Goal: Task Accomplishment & Management: Manage account settings

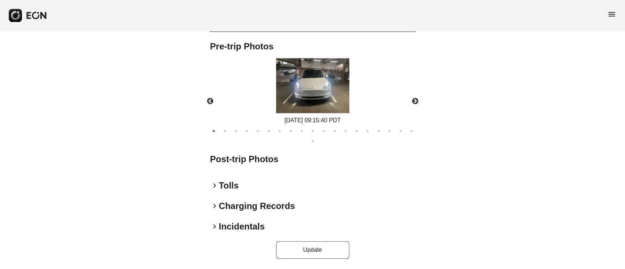
scroll to position [317, 0]
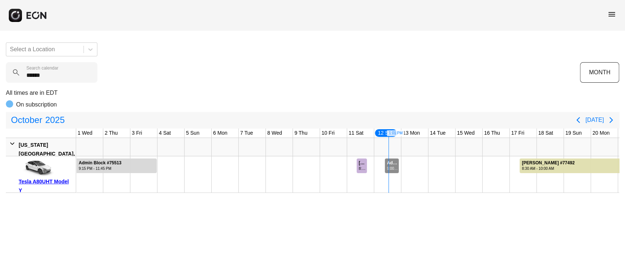
scroll to position [0, 226]
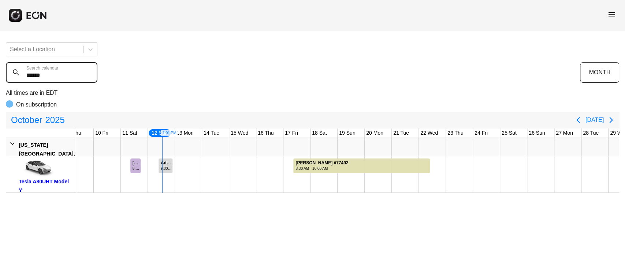
drag, startPoint x: 58, startPoint y: 77, endPoint x: 15, endPoint y: 79, distance: 43.3
click at [15, 79] on calendar "******" at bounding box center [52, 72] width 92 height 21
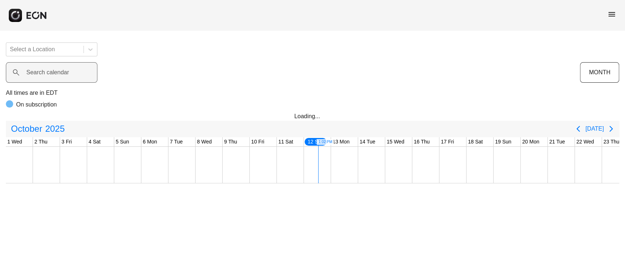
scroll to position [0, 226]
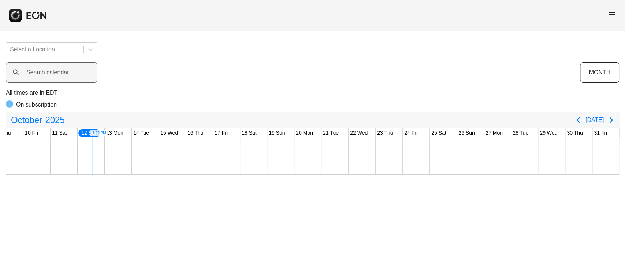
click at [64, 76] on label "Search calendar" at bounding box center [47, 72] width 43 height 9
click at [64, 76] on calendar "Search calendar" at bounding box center [52, 72] width 92 height 21
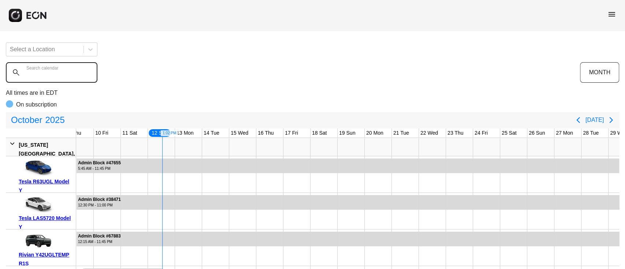
paste calendar "******"
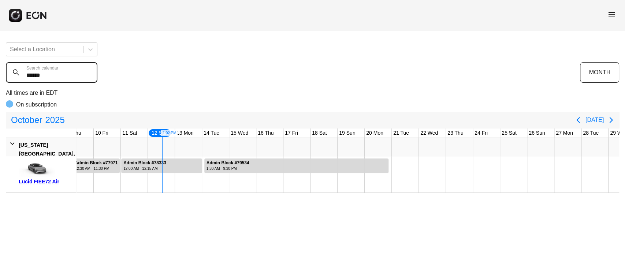
type calendar "******"
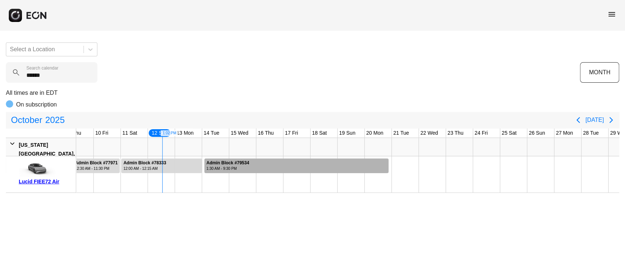
click at [293, 160] on div at bounding box center [296, 166] width 185 height 15
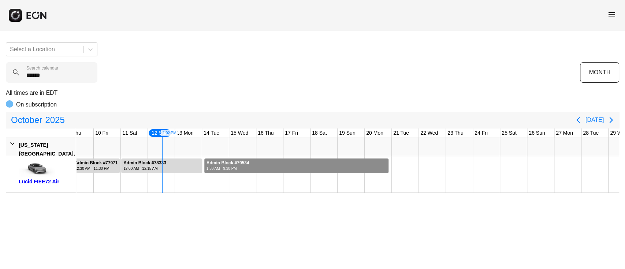
click at [293, 160] on div at bounding box center [296, 166] width 185 height 15
click at [268, 167] on div at bounding box center [296, 166] width 185 height 15
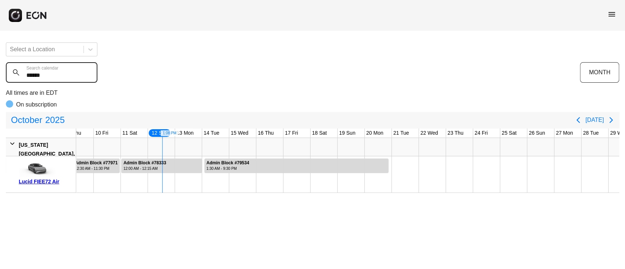
drag, startPoint x: 71, startPoint y: 78, endPoint x: 0, endPoint y: 84, distance: 71.0
click at [0, 84] on div "Select a Location ****** Search calendar MONTH All times are in EDT On subscrip…" at bounding box center [312, 115] width 625 height 156
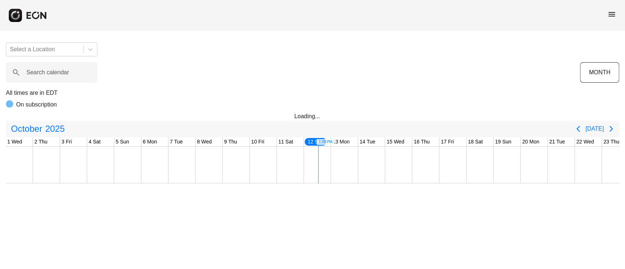
scroll to position [0, 226]
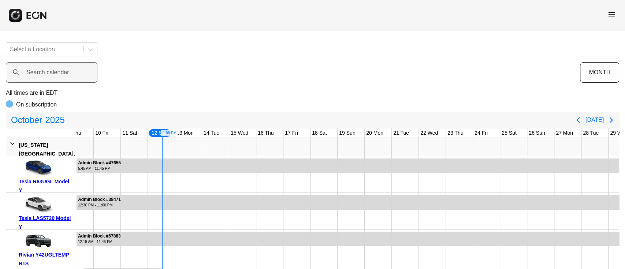
click at [47, 73] on label "Search calendar" at bounding box center [47, 72] width 43 height 9
click at [47, 73] on calendar "Search calendar" at bounding box center [52, 72] width 92 height 21
paste calendar "******"
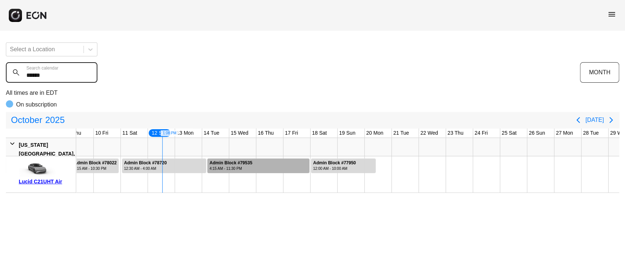
type calendar "******"
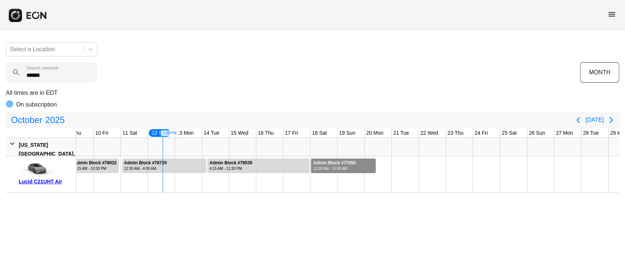
click at [348, 164] on div "Admin Block #77950" at bounding box center [334, 162] width 43 height 5
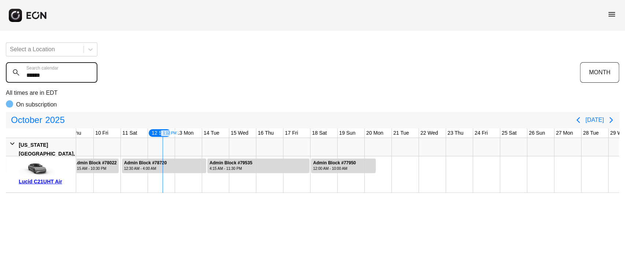
drag, startPoint x: 59, startPoint y: 75, endPoint x: 16, endPoint y: 72, distance: 43.0
click at [16, 72] on div "****** Search calendar" at bounding box center [293, 72] width 575 height 21
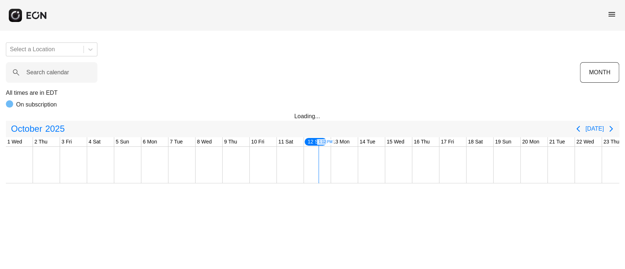
scroll to position [0, 226]
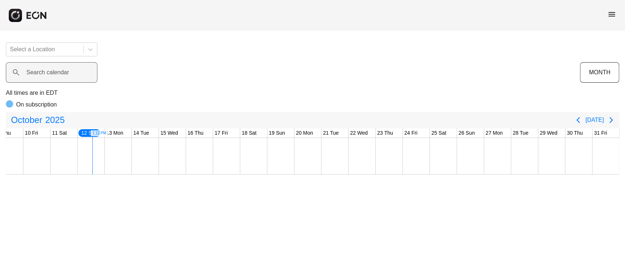
click at [45, 72] on label "Search calendar" at bounding box center [47, 72] width 43 height 9
click at [45, 72] on calendar "Search calendar" at bounding box center [52, 72] width 92 height 21
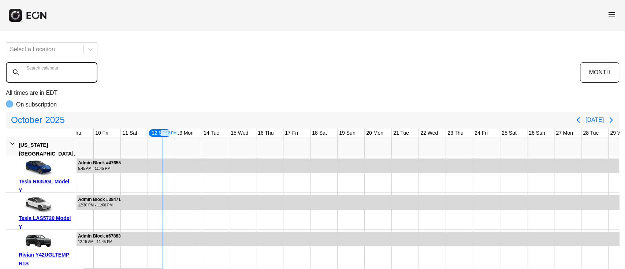
paste calendar "******"
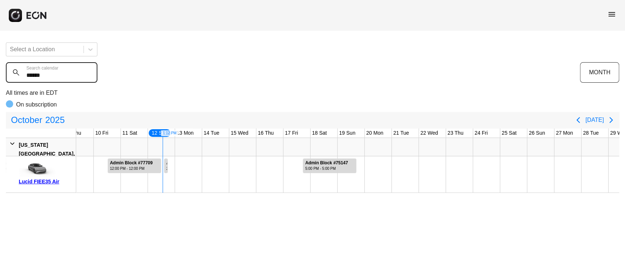
type calendar "******"
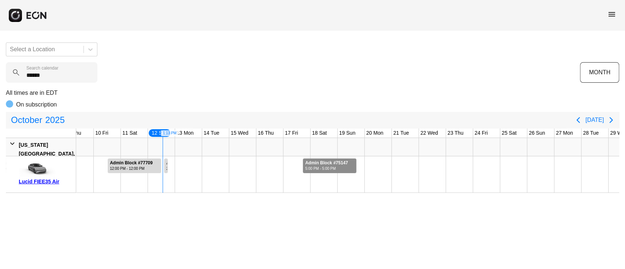
click at [327, 171] on div "5:00 PM - 5:00 PM" at bounding box center [326, 168] width 43 height 5
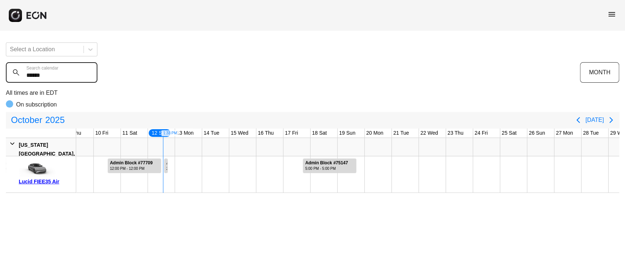
drag, startPoint x: 11, startPoint y: 74, endPoint x: 0, endPoint y: 75, distance: 10.6
click at [0, 75] on div "Select a Location ****** Search calendar MONTH All times are in EDT On subscrip…" at bounding box center [312, 115] width 625 height 156
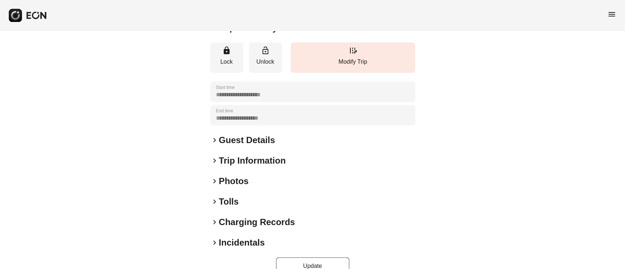
scroll to position [96, 0]
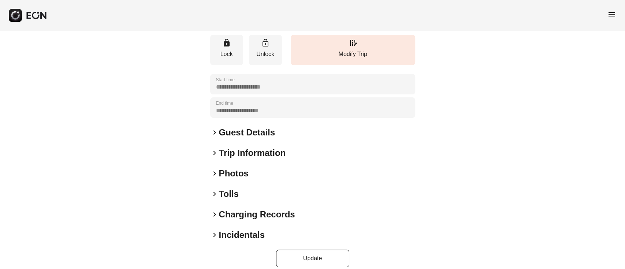
click at [283, 168] on div "keyboard_arrow_right Photos" at bounding box center [312, 174] width 205 height 12
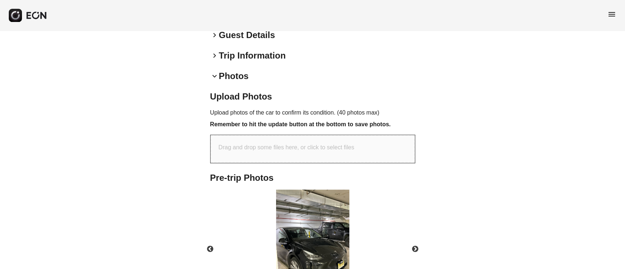
scroll to position [243, 0]
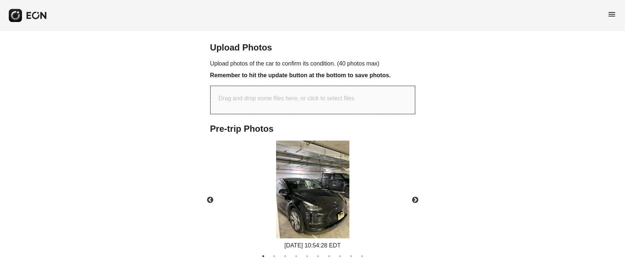
click at [323, 173] on img at bounding box center [312, 190] width 73 height 98
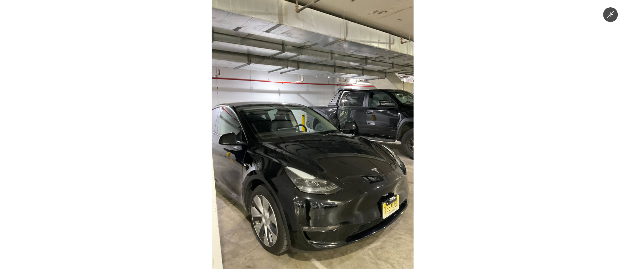
click at [323, 174] on img at bounding box center [313, 134] width 202 height 269
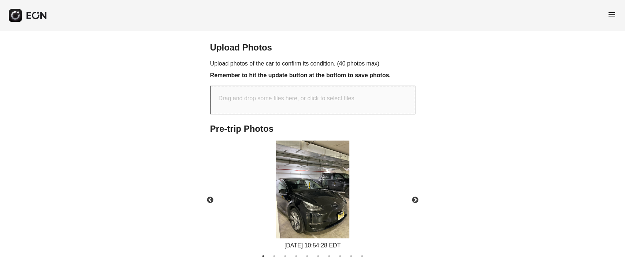
click at [323, 174] on img at bounding box center [312, 190] width 73 height 98
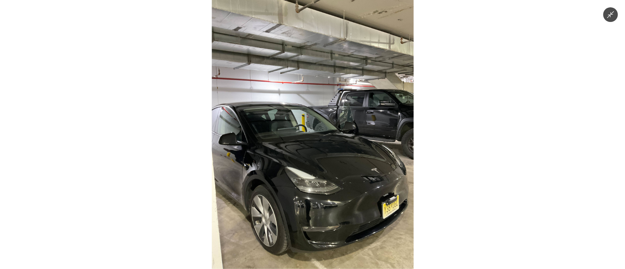
click at [323, 174] on img at bounding box center [313, 134] width 202 height 269
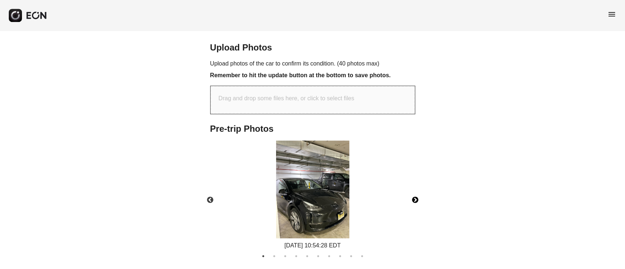
click at [416, 188] on button "Next" at bounding box center [416, 201] width 26 height 26
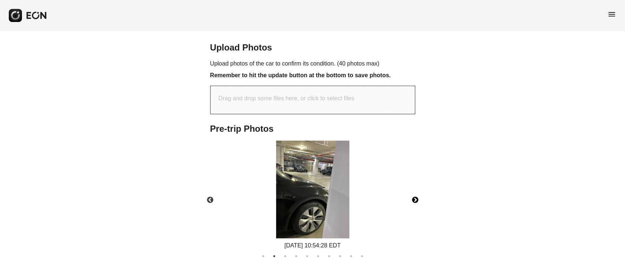
click at [340, 186] on img at bounding box center [312, 190] width 73 height 98
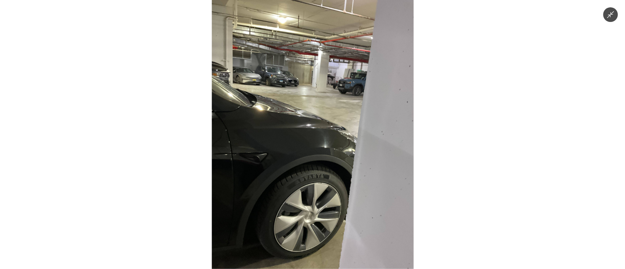
click at [340, 186] on img at bounding box center [313, 134] width 202 height 269
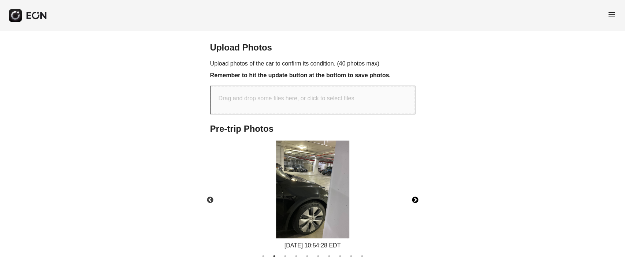
click at [314, 187] on img at bounding box center [312, 190] width 73 height 98
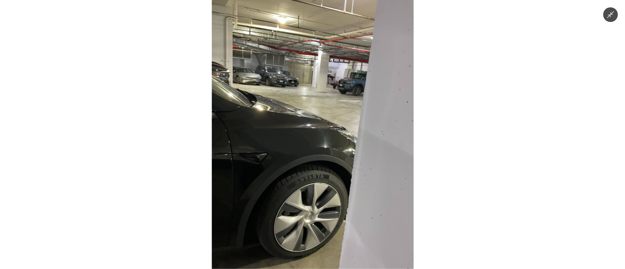
click at [317, 186] on img at bounding box center [313, 134] width 202 height 269
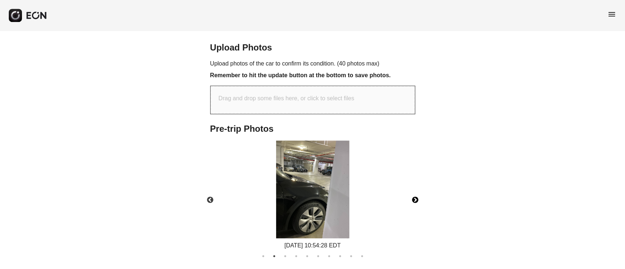
click at [414, 191] on button "Next" at bounding box center [416, 201] width 26 height 26
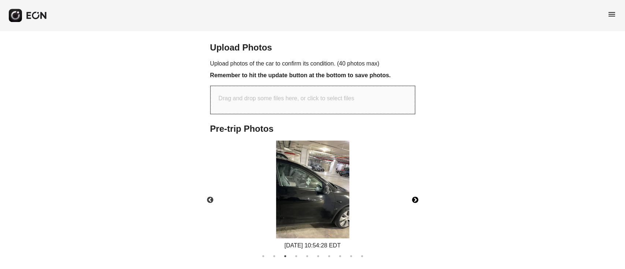
click at [414, 191] on button "Next" at bounding box center [416, 201] width 26 height 26
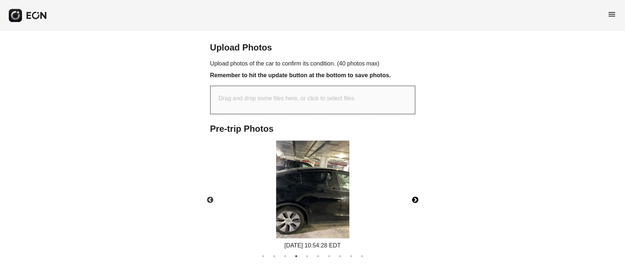
click at [414, 191] on button "Next" at bounding box center [416, 201] width 26 height 26
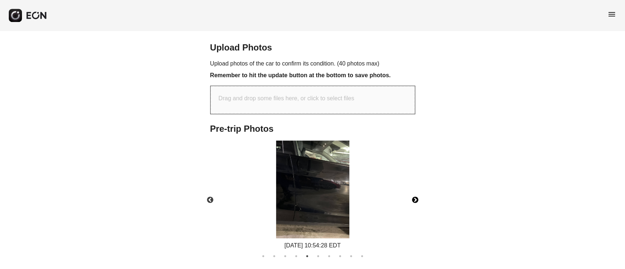
click at [414, 191] on button "Next" at bounding box center [416, 201] width 26 height 26
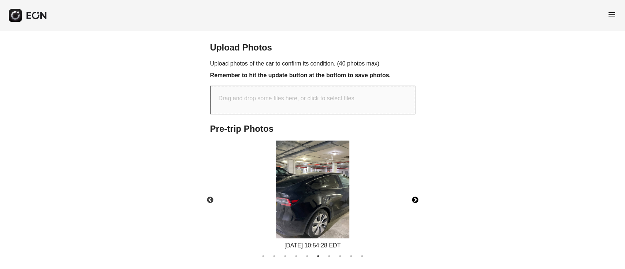
click at [414, 191] on button "Next" at bounding box center [416, 201] width 26 height 26
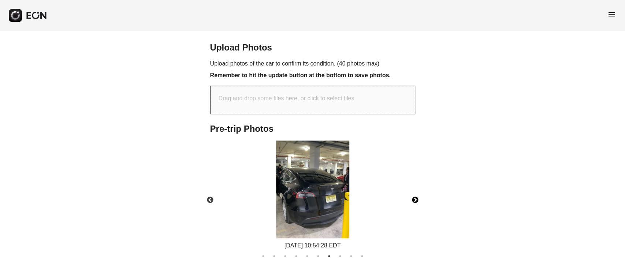
click at [343, 188] on img at bounding box center [312, 190] width 73 height 98
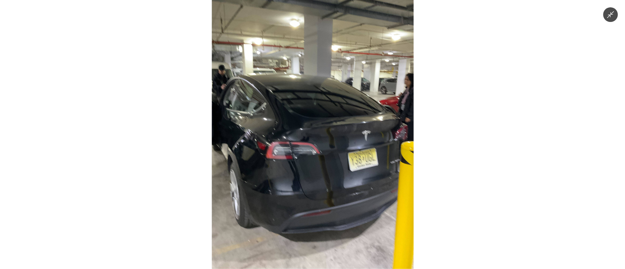
click at [343, 181] on img at bounding box center [313, 134] width 202 height 269
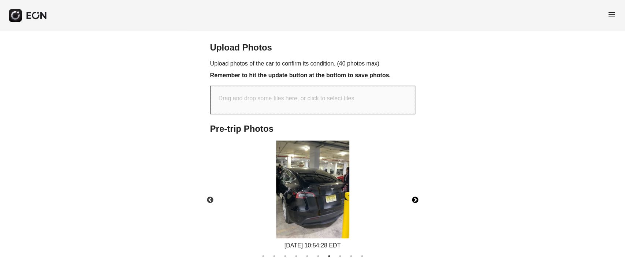
click at [343, 174] on img at bounding box center [312, 190] width 73 height 98
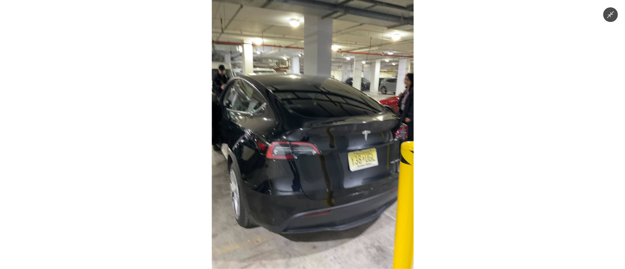
click at [343, 174] on img at bounding box center [313, 134] width 202 height 269
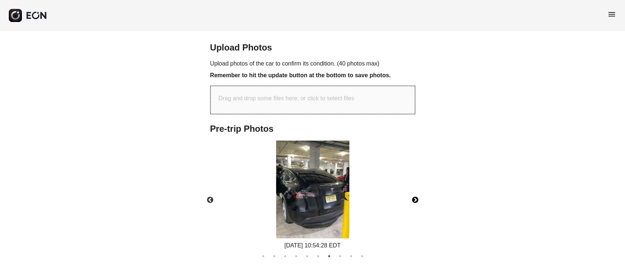
click at [343, 174] on img at bounding box center [312, 190] width 73 height 98
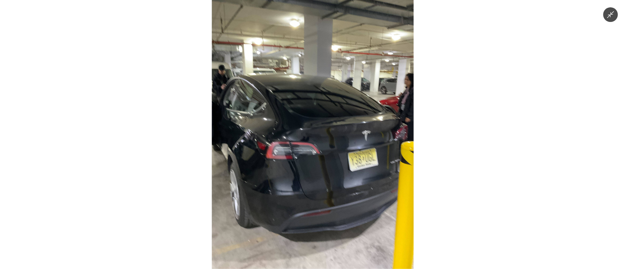
click at [324, 187] on img at bounding box center [313, 134] width 202 height 269
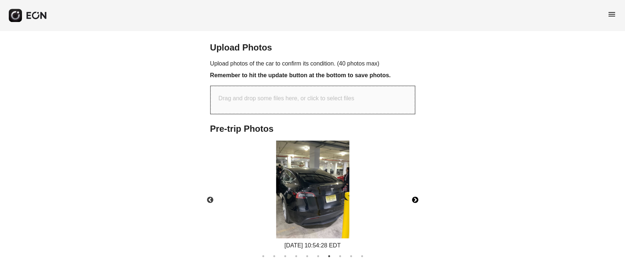
click at [415, 192] on button "Next" at bounding box center [416, 201] width 26 height 26
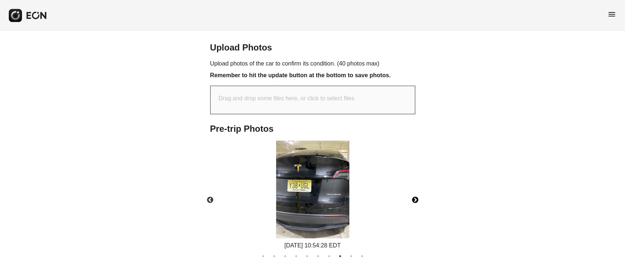
click at [317, 190] on img at bounding box center [312, 190] width 73 height 98
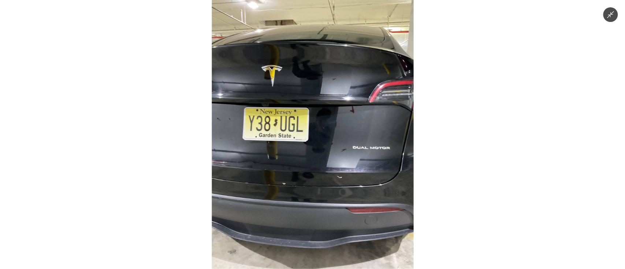
click at [317, 190] on img at bounding box center [313, 134] width 202 height 269
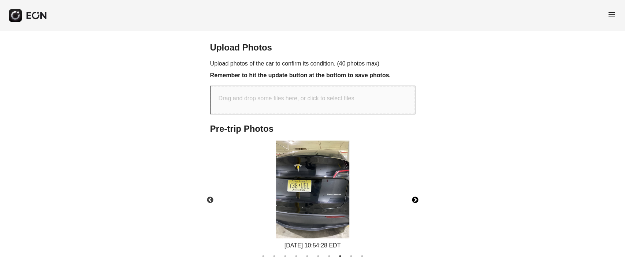
click at [414, 191] on button "Next" at bounding box center [416, 201] width 26 height 26
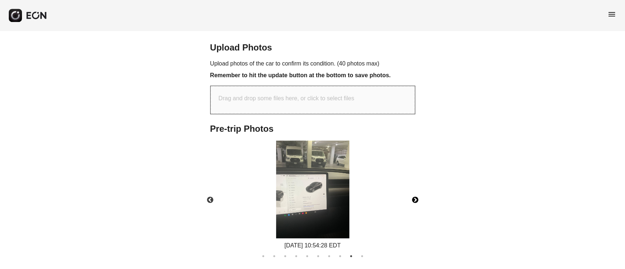
click at [303, 194] on img at bounding box center [312, 190] width 73 height 98
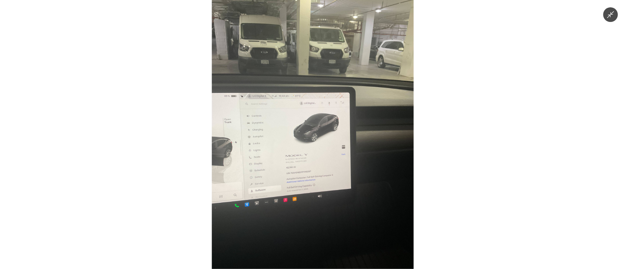
click at [303, 194] on img at bounding box center [313, 134] width 202 height 269
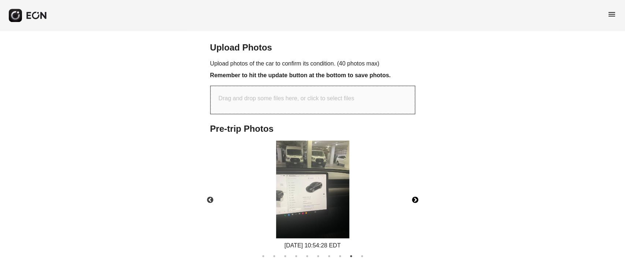
click at [418, 192] on button "Next" at bounding box center [416, 201] width 26 height 26
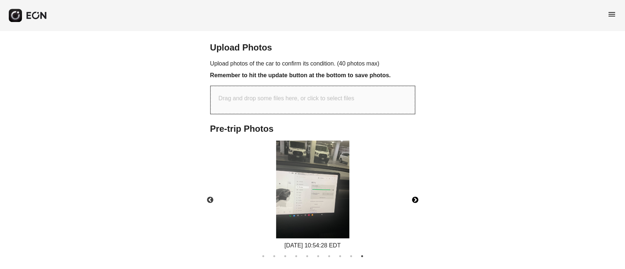
click at [291, 181] on img at bounding box center [312, 190] width 73 height 98
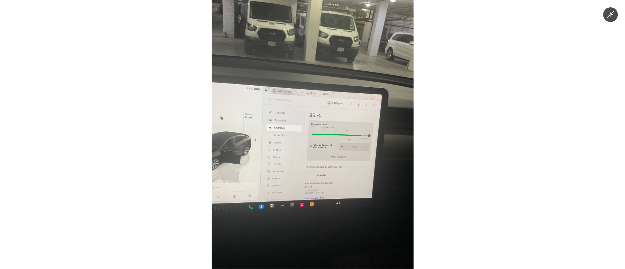
click at [318, 183] on img at bounding box center [313, 134] width 202 height 269
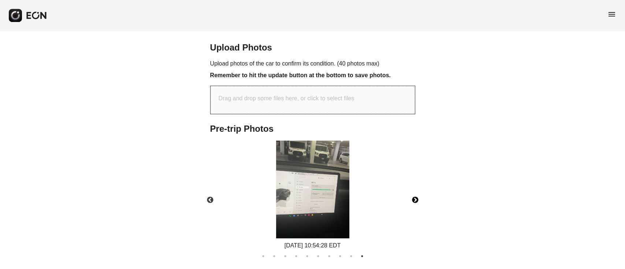
click at [413, 191] on button "Next" at bounding box center [416, 201] width 26 height 26
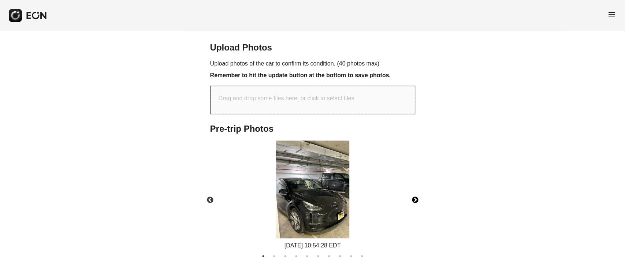
click at [413, 191] on button "Next" at bounding box center [416, 201] width 26 height 26
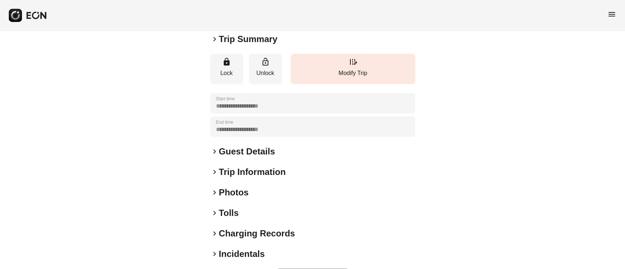
scroll to position [96, 0]
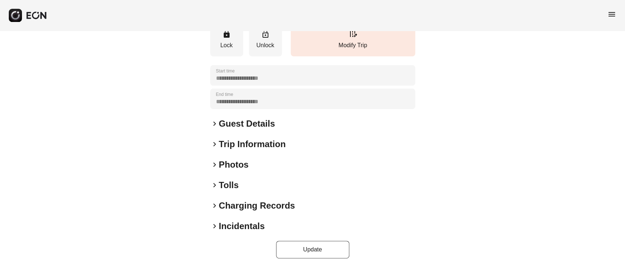
click at [265, 163] on div "keyboard_arrow_right Photos" at bounding box center [312, 165] width 205 height 12
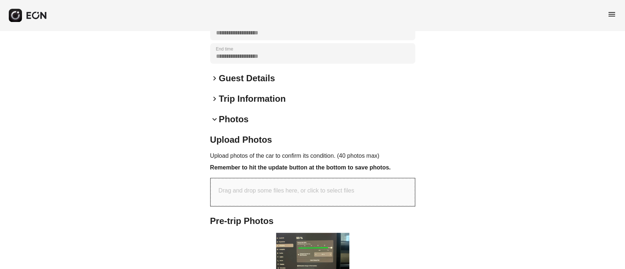
scroll to position [194, 0]
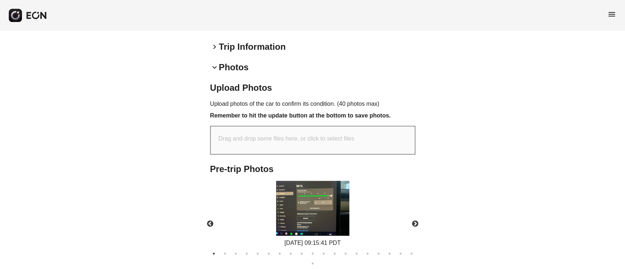
click at [318, 209] on img at bounding box center [312, 208] width 73 height 55
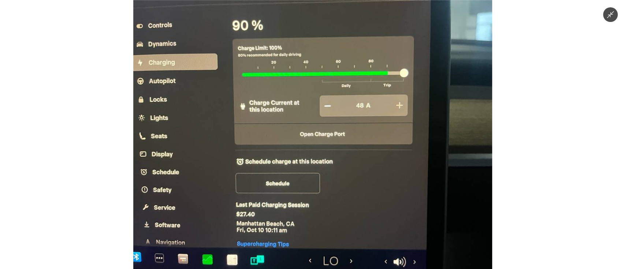
click at [318, 209] on img at bounding box center [312, 134] width 359 height 269
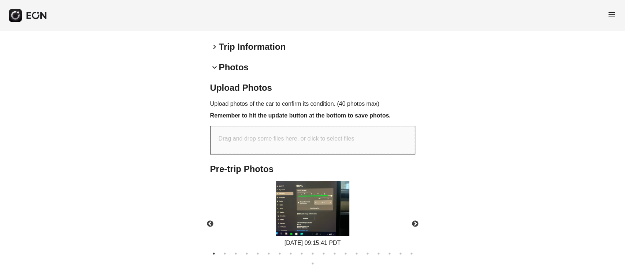
click at [337, 210] on img at bounding box center [312, 208] width 73 height 55
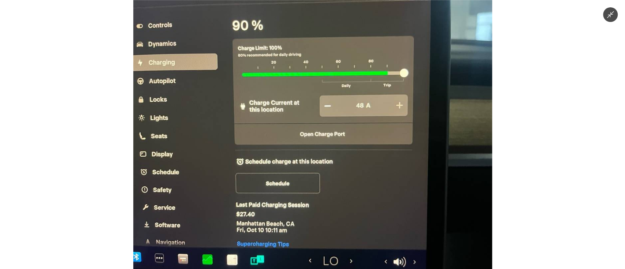
click at [337, 194] on img at bounding box center [312, 134] width 359 height 269
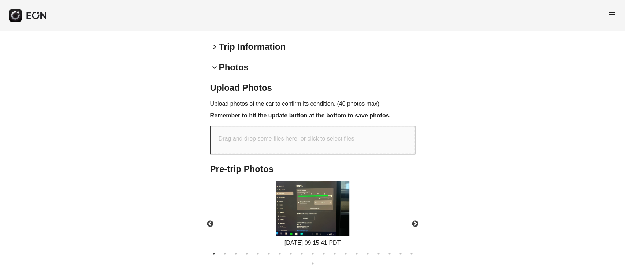
scroll to position [243, 0]
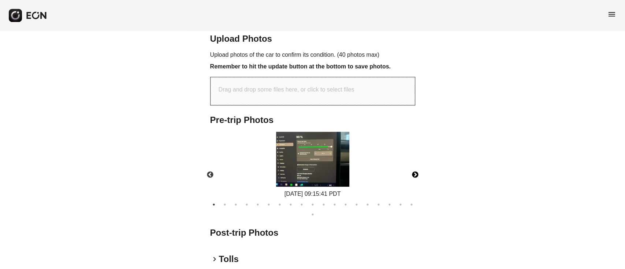
click at [413, 173] on button "Next" at bounding box center [416, 175] width 26 height 26
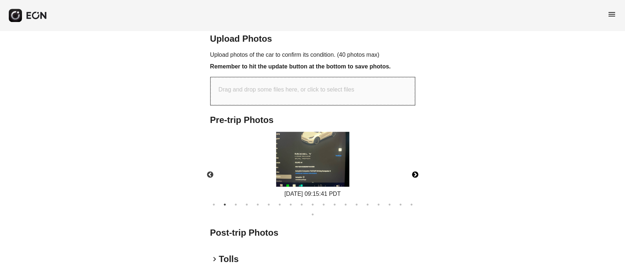
click at [331, 167] on img at bounding box center [312, 159] width 73 height 55
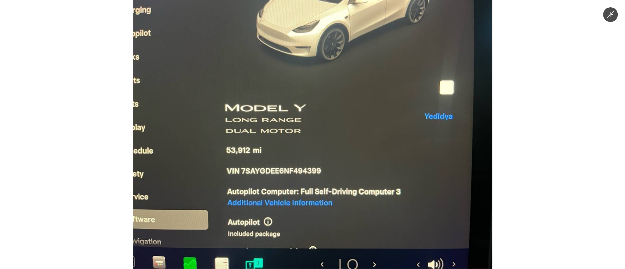
click at [331, 167] on img at bounding box center [312, 134] width 359 height 269
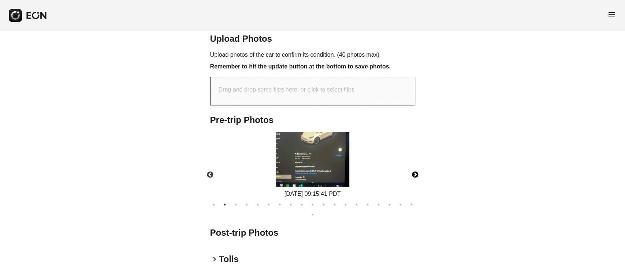
click at [420, 176] on button "Next" at bounding box center [416, 175] width 26 height 26
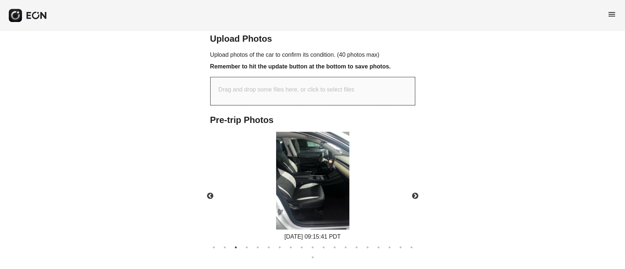
click at [350, 187] on div "[DATE] 09:15:41 PDT" at bounding box center [313, 187] width 81 height 110
click at [336, 186] on img at bounding box center [312, 181] width 73 height 98
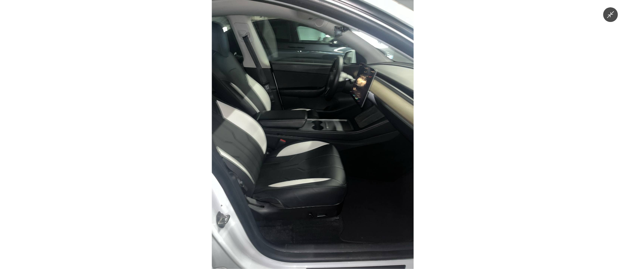
click at [336, 186] on img at bounding box center [313, 134] width 202 height 269
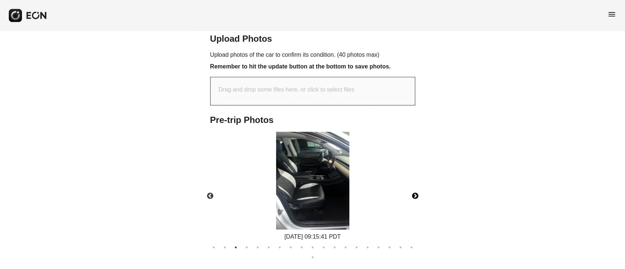
click at [413, 196] on button "Next" at bounding box center [416, 197] width 26 height 26
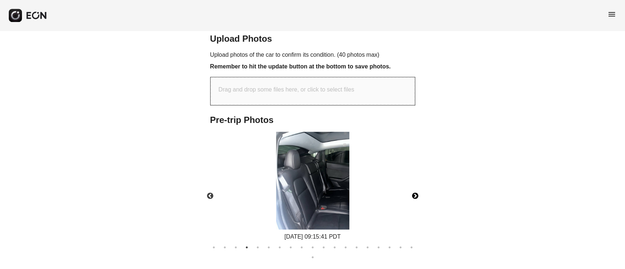
click at [326, 200] on img at bounding box center [312, 181] width 73 height 98
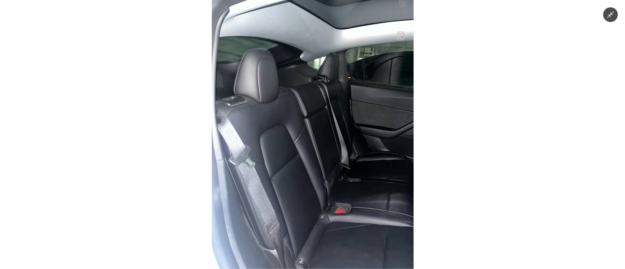
click at [326, 200] on img at bounding box center [313, 134] width 202 height 269
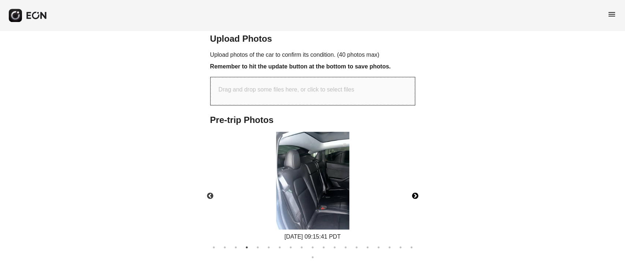
click at [425, 197] on button "Next" at bounding box center [416, 197] width 26 height 26
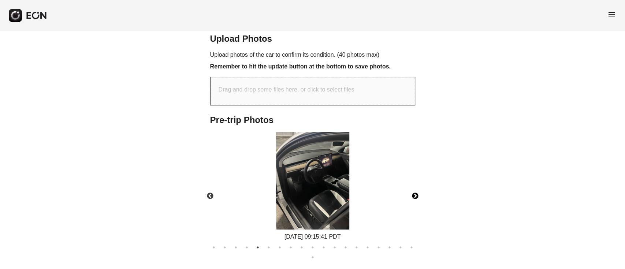
click at [414, 196] on button "Next" at bounding box center [416, 197] width 26 height 26
click at [338, 200] on img at bounding box center [312, 181] width 73 height 98
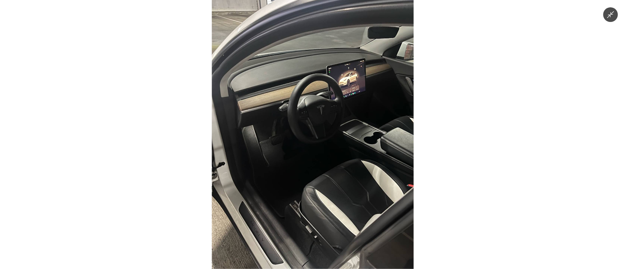
click at [338, 200] on img at bounding box center [313, 134] width 202 height 269
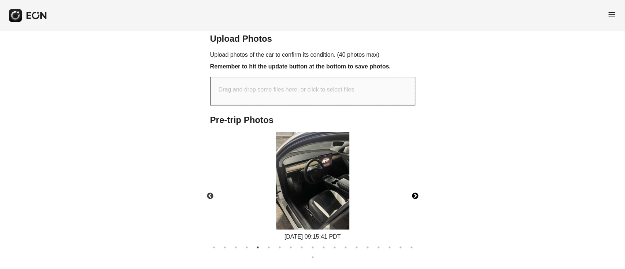
click at [406, 194] on button "Next" at bounding box center [416, 197] width 26 height 26
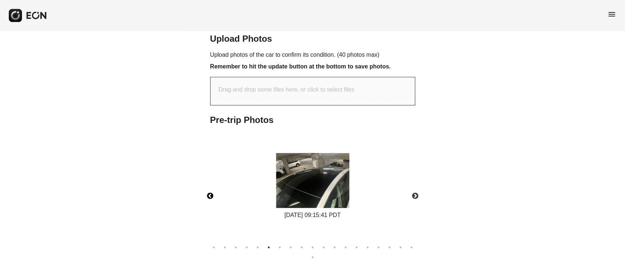
click at [213, 198] on button "Previous" at bounding box center [211, 197] width 26 height 26
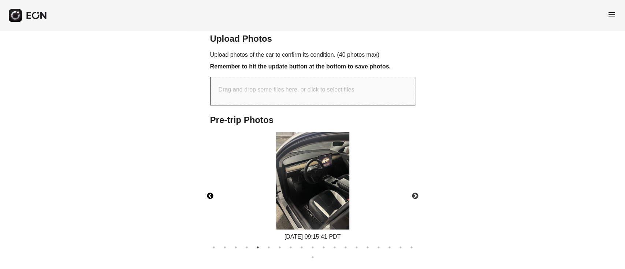
click at [297, 191] on img at bounding box center [312, 181] width 73 height 98
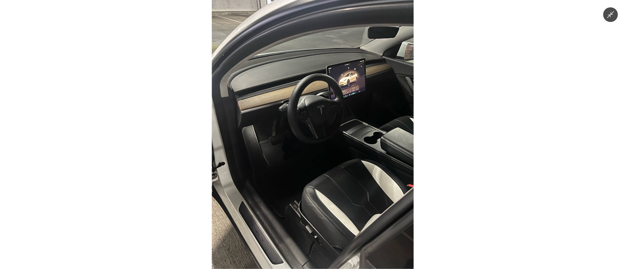
click at [297, 191] on img at bounding box center [313, 134] width 202 height 269
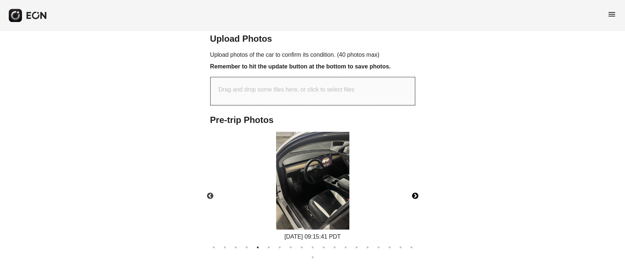
click at [418, 196] on button "Next" at bounding box center [416, 197] width 26 height 26
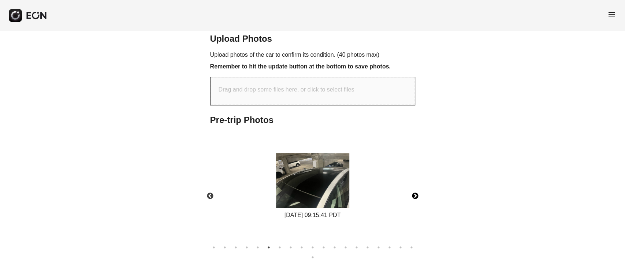
click at [417, 195] on button "Next" at bounding box center [416, 197] width 26 height 26
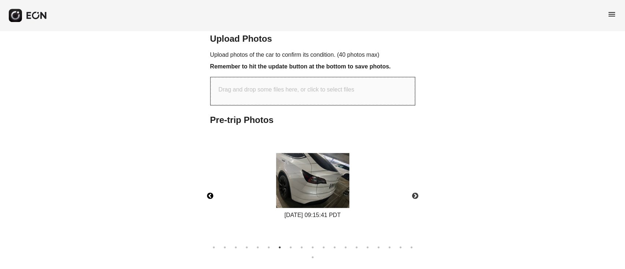
click at [211, 195] on button "Previous" at bounding box center [211, 197] width 26 height 26
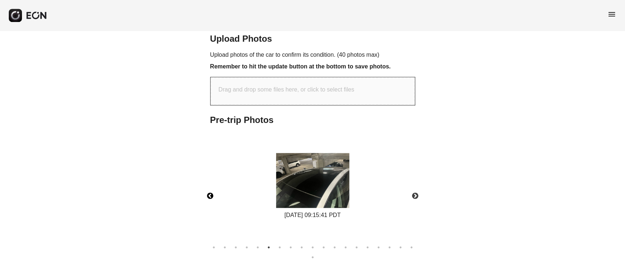
click at [307, 189] on img at bounding box center [312, 180] width 73 height 55
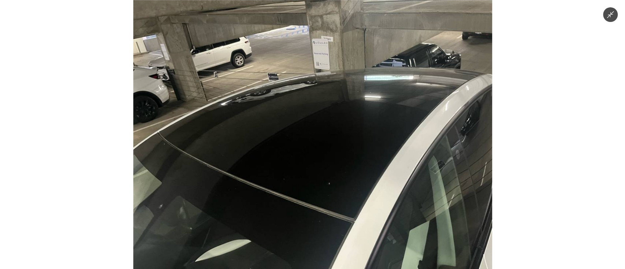
click at [307, 189] on img at bounding box center [312, 134] width 359 height 269
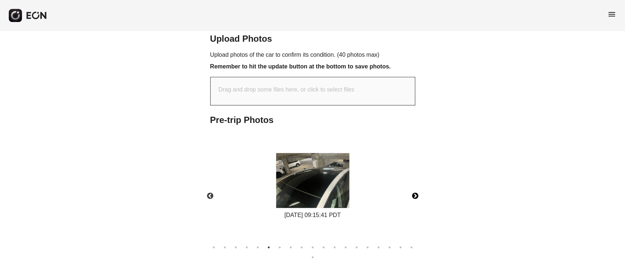
click at [416, 196] on button "Next" at bounding box center [416, 197] width 26 height 26
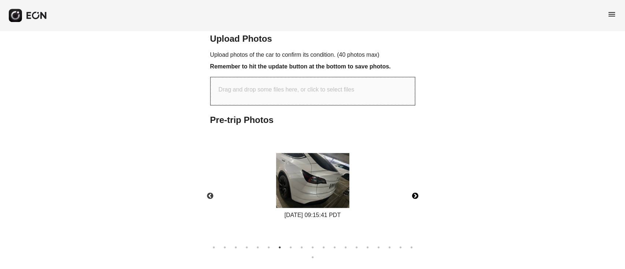
click at [416, 196] on button "Next" at bounding box center [416, 197] width 26 height 26
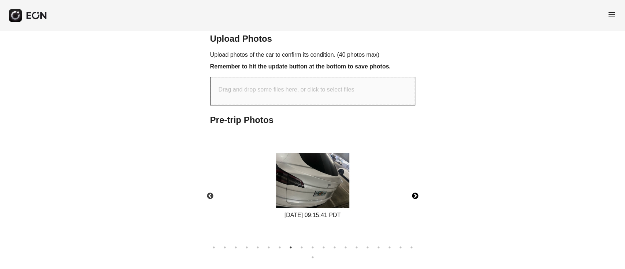
click at [416, 196] on button "Next" at bounding box center [416, 197] width 26 height 26
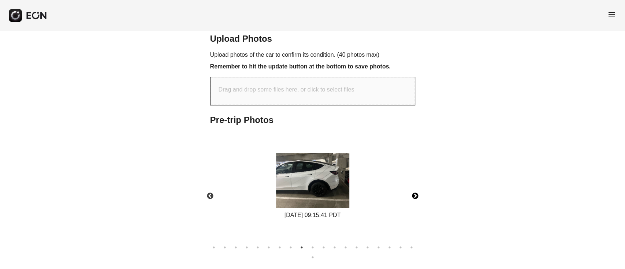
click at [416, 196] on button "Next" at bounding box center [416, 197] width 26 height 26
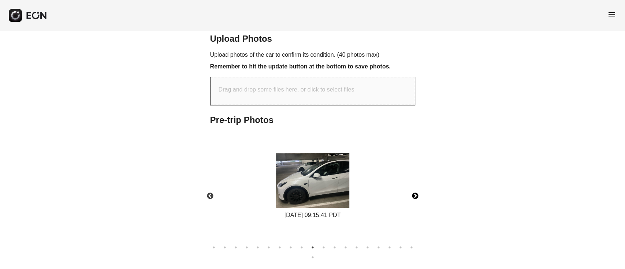
click at [416, 196] on button "Next" at bounding box center [416, 197] width 26 height 26
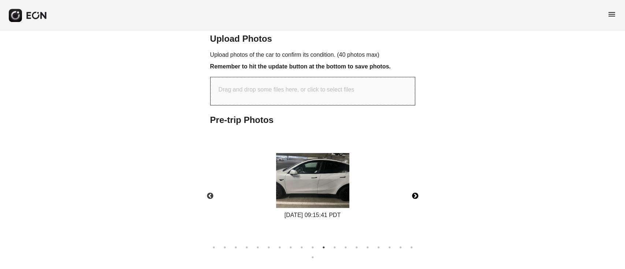
click at [416, 196] on button "Next" at bounding box center [416, 197] width 26 height 26
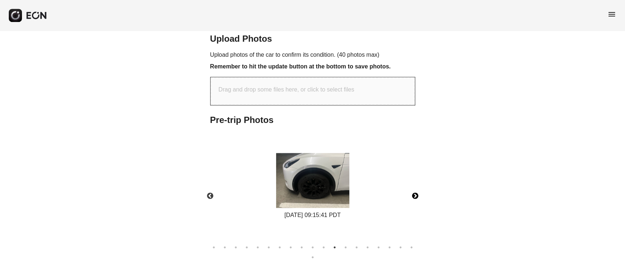
click at [416, 196] on button "Next" at bounding box center [416, 197] width 26 height 26
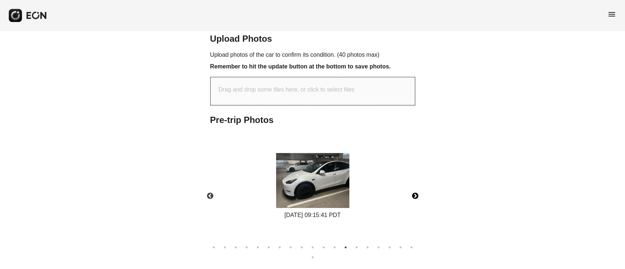
click at [416, 196] on button "Next" at bounding box center [416, 197] width 26 height 26
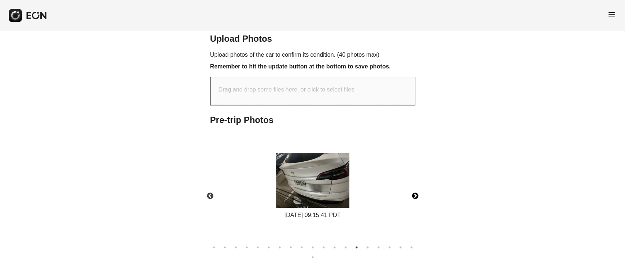
click at [321, 188] on img at bounding box center [312, 180] width 73 height 55
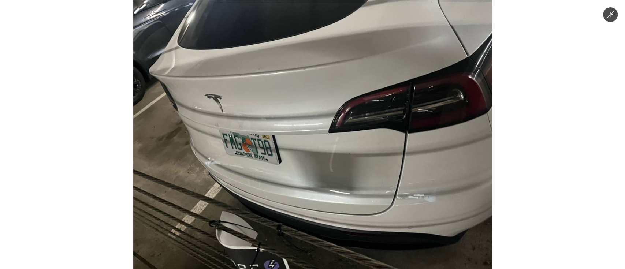
click at [321, 188] on img at bounding box center [312, 134] width 359 height 269
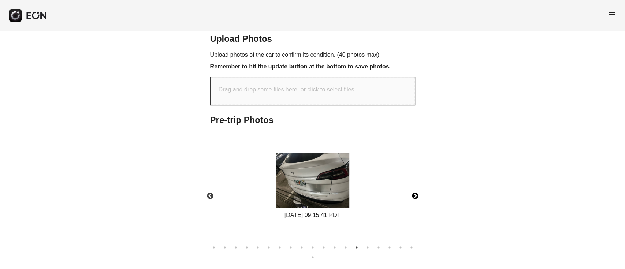
click at [418, 193] on button "Next" at bounding box center [416, 197] width 26 height 26
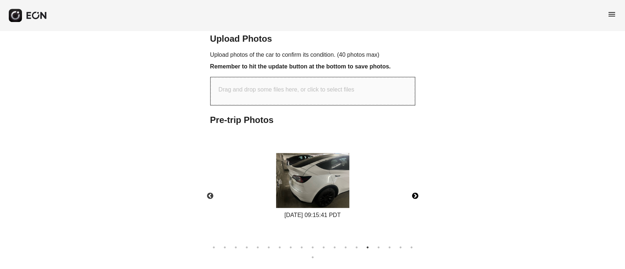
click at [418, 193] on button "Next" at bounding box center [416, 197] width 26 height 26
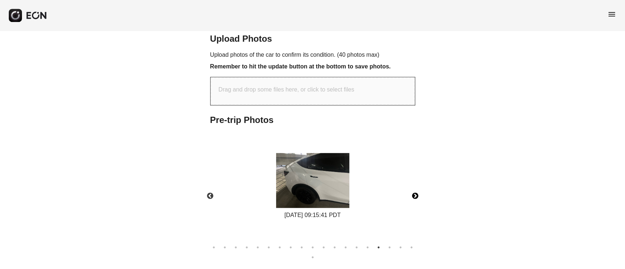
click at [418, 193] on button "Next" at bounding box center [416, 197] width 26 height 26
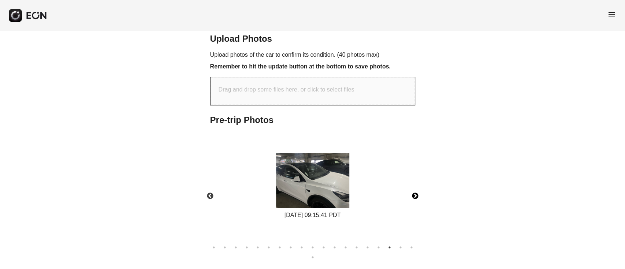
click at [418, 193] on button "Next" at bounding box center [416, 197] width 26 height 26
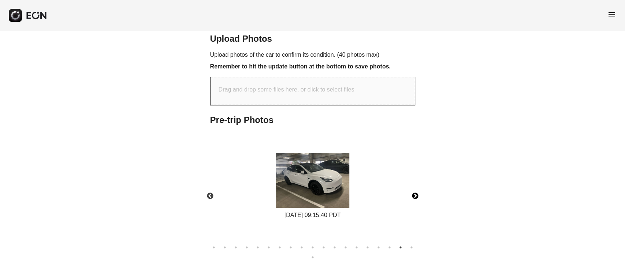
click at [418, 193] on button "Next" at bounding box center [416, 197] width 26 height 26
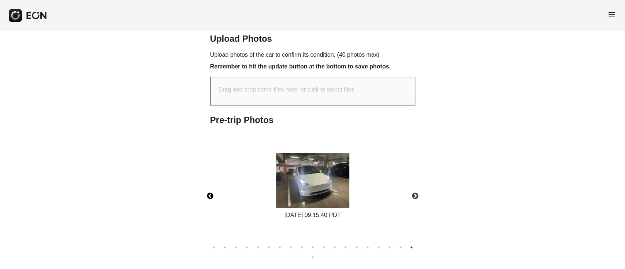
click at [203, 195] on button "Previous" at bounding box center [211, 197] width 26 height 26
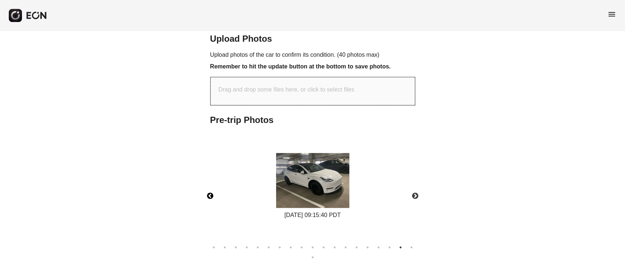
click at [329, 189] on img at bounding box center [312, 180] width 73 height 55
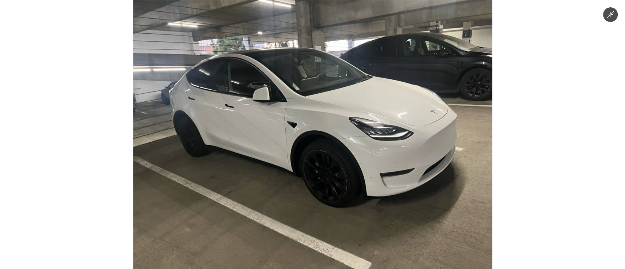
click at [329, 189] on img at bounding box center [312, 134] width 359 height 269
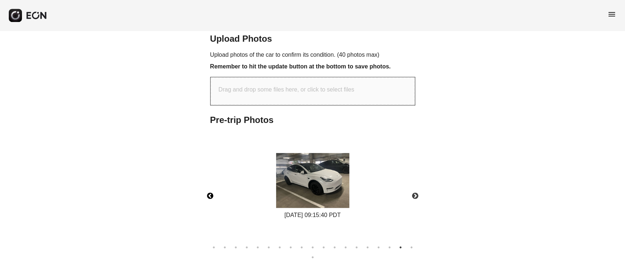
click at [329, 189] on img at bounding box center [312, 180] width 73 height 55
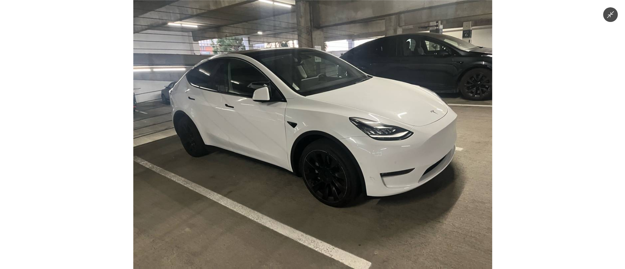
click at [329, 189] on img at bounding box center [312, 134] width 359 height 269
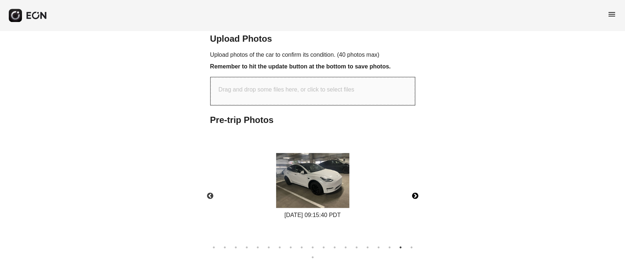
click at [411, 195] on button "Next" at bounding box center [416, 197] width 26 height 26
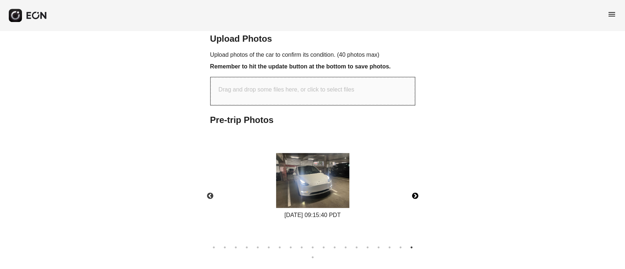
click at [411, 195] on button "Next" at bounding box center [416, 197] width 26 height 26
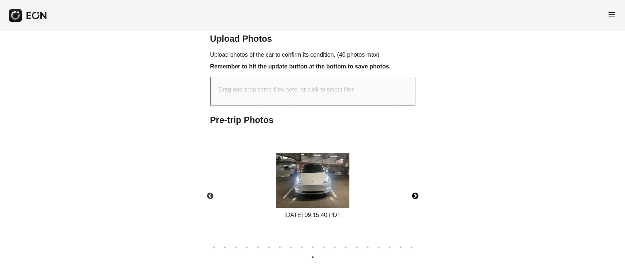
click at [296, 193] on img at bounding box center [312, 180] width 73 height 55
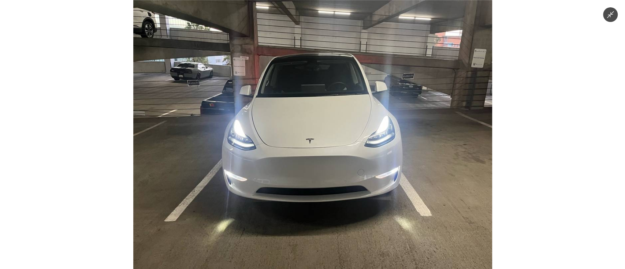
click at [298, 193] on img at bounding box center [312, 134] width 359 height 269
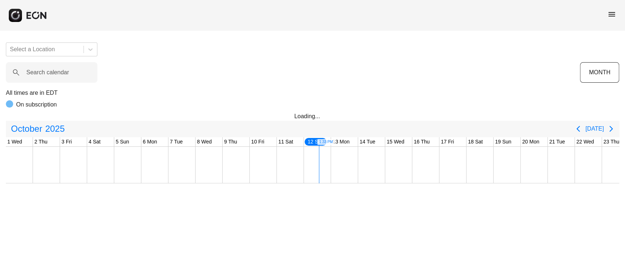
scroll to position [0, 226]
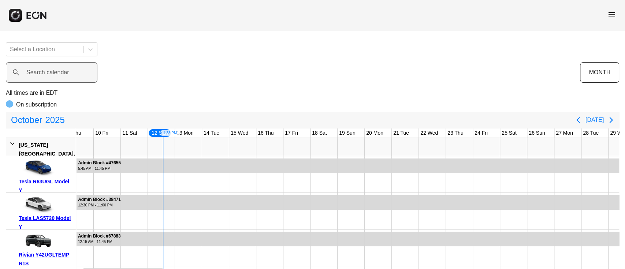
click at [57, 72] on label "Search calendar" at bounding box center [47, 72] width 43 height 9
click at [57, 72] on calendar "Search calendar" at bounding box center [52, 72] width 92 height 21
paste calendar "******"
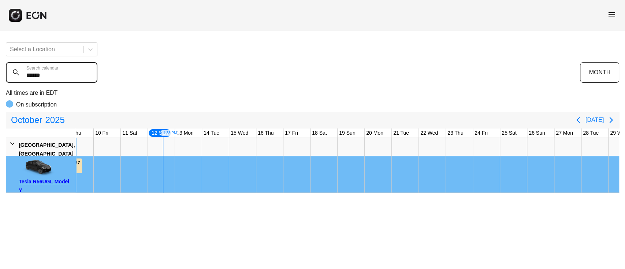
type calendar "******"
